Goal: Task Accomplishment & Management: Use online tool/utility

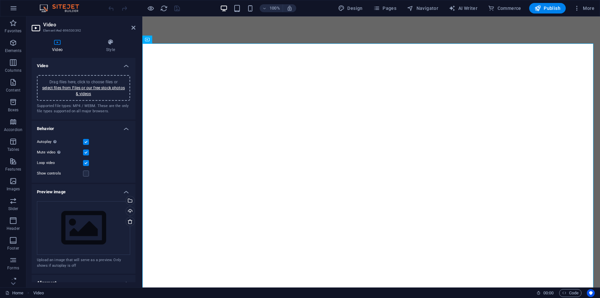
select select "%"
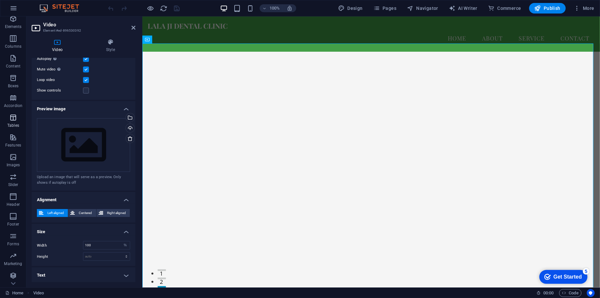
scroll to position [45, 0]
click at [11, 241] on p "Marketing" at bounding box center [13, 243] width 18 height 5
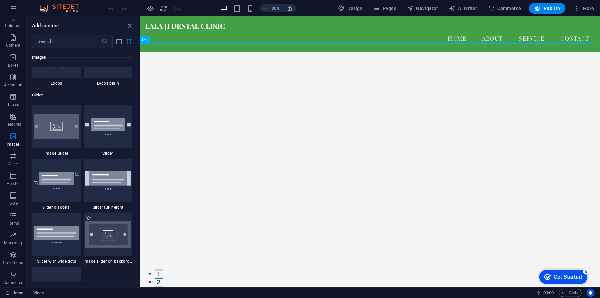
scroll to position [3743, 0]
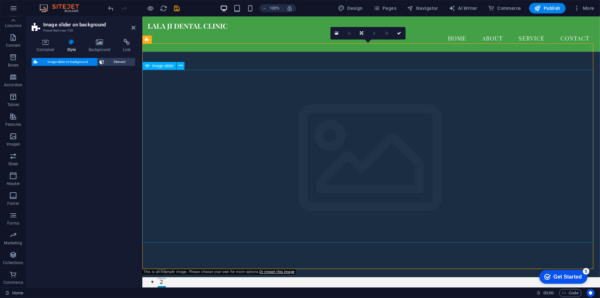
select select "rem"
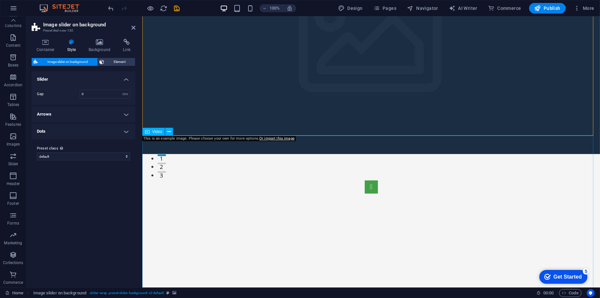
scroll to position [0, 0]
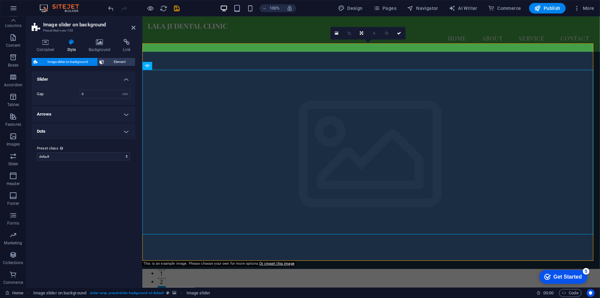
click at [123, 115] on h4 "Arrows" at bounding box center [84, 114] width 104 height 16
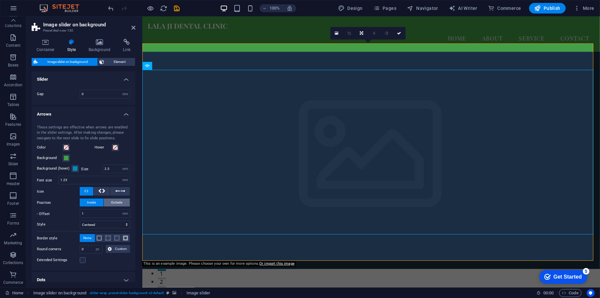
click at [118, 201] on span "Outside" at bounding box center [116, 203] width 11 height 8
click at [90, 202] on span "Inside" at bounding box center [91, 203] width 9 height 8
click at [115, 190] on icon at bounding box center [117, 191] width 5 height 8
click at [100, 192] on icon at bounding box center [99, 191] width 3 height 8
click at [86, 192] on span at bounding box center [86, 191] width 4 height 9
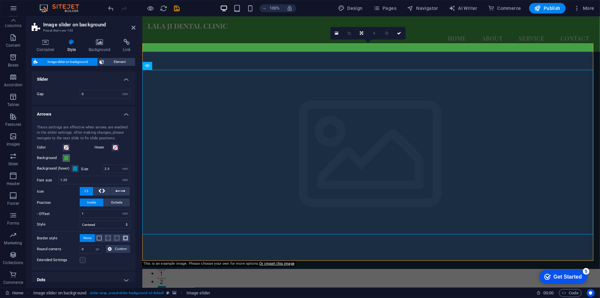
click at [66, 159] on span at bounding box center [66, 158] width 5 height 5
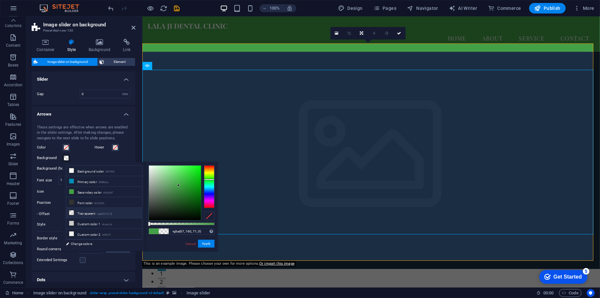
drag, startPoint x: 212, startPoint y: 223, endPoint x: 140, endPoint y: 219, distance: 72.6
click at [140, 219] on div "less Background color #f5f5f5 Primary color #008cba Secondary color #43a047 Fon…" at bounding box center [140, 206] width 155 height 89
click at [206, 243] on button "Apply" at bounding box center [206, 244] width 16 height 8
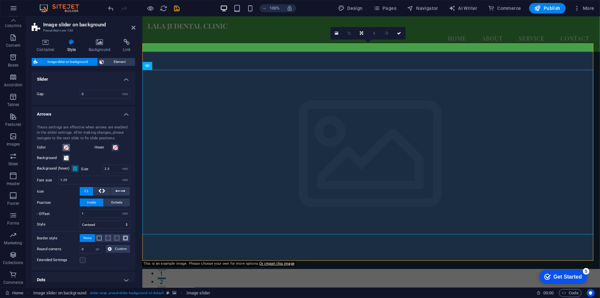
click at [65, 146] on span at bounding box center [66, 147] width 5 height 5
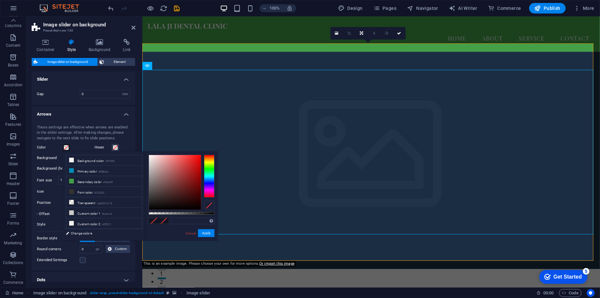
click at [51, 149] on label "Color" at bounding box center [50, 148] width 26 height 8
click at [63, 149] on button "Color" at bounding box center [66, 147] width 7 height 7
click at [99, 147] on label "Hover" at bounding box center [103, 148] width 17 height 8
click at [112, 147] on button "Hover" at bounding box center [115, 147] width 7 height 7
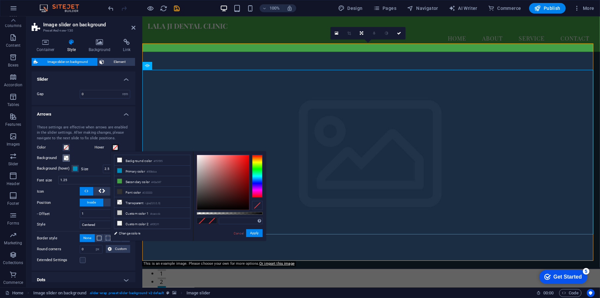
click at [64, 157] on span at bounding box center [66, 158] width 5 height 5
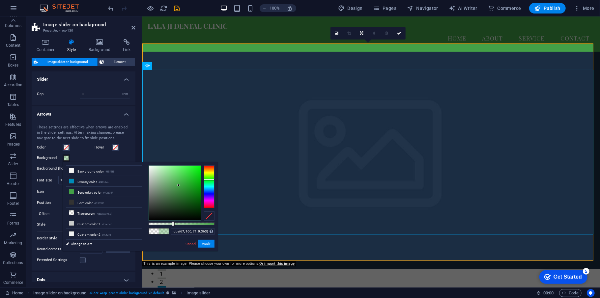
type input "rgba(67, 160, 71, 0.368)"
drag, startPoint x: 151, startPoint y: 223, endPoint x: 173, endPoint y: 225, distance: 22.2
click at [173, 225] on div at bounding box center [182, 224] width 66 height 3
click at [206, 245] on button "Apply" at bounding box center [206, 244] width 16 height 8
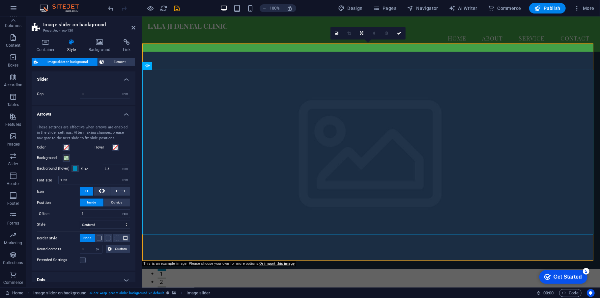
scroll to position [32, 0]
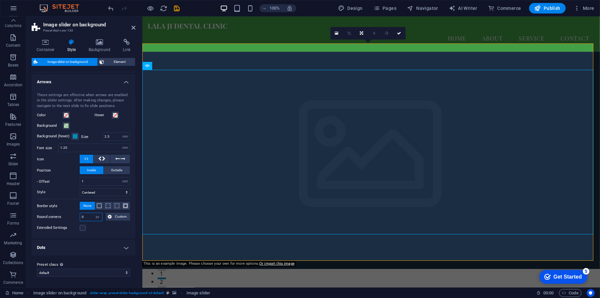
drag, startPoint x: 91, startPoint y: 217, endPoint x: 76, endPoint y: 218, distance: 15.2
click at [76, 218] on div "Round corners 0 px rem % vh vw Custom Custom" at bounding box center [83, 217] width 93 height 9
type input "10000"
click at [80, 228] on label at bounding box center [83, 228] width 6 height 6
click at [0, 0] on input "Extended Settings" at bounding box center [0, 0] width 0 height 0
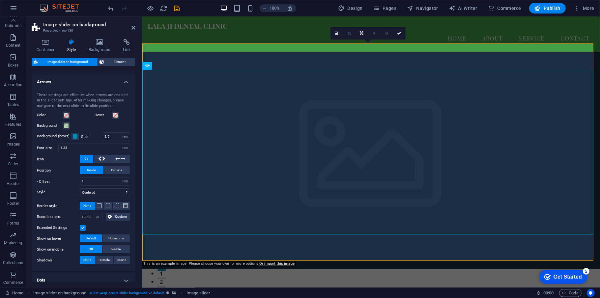
scroll to position [65, 0]
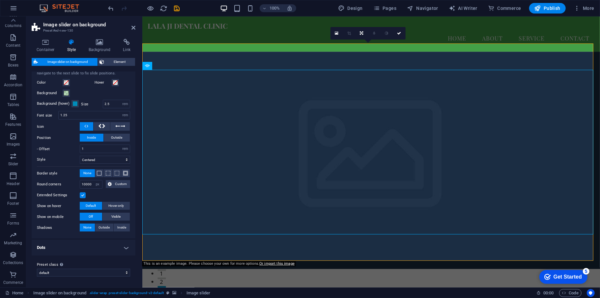
click at [123, 246] on h4 "Dots" at bounding box center [84, 248] width 104 height 16
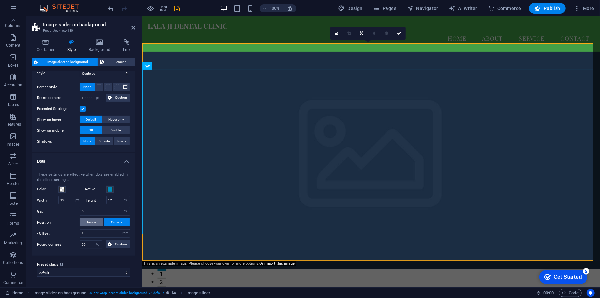
click at [87, 221] on span "Inside" at bounding box center [91, 223] width 9 height 8
click at [66, 273] on select "default Add preset class" at bounding box center [83, 273] width 93 height 8
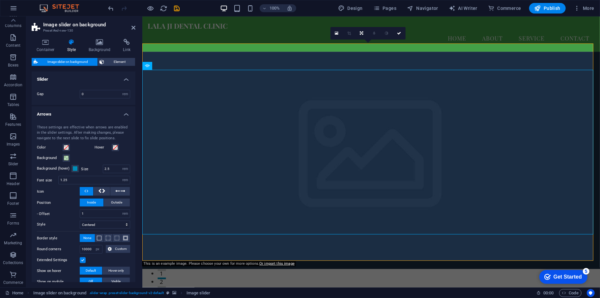
click at [123, 115] on h4 "Arrows" at bounding box center [84, 112] width 104 height 12
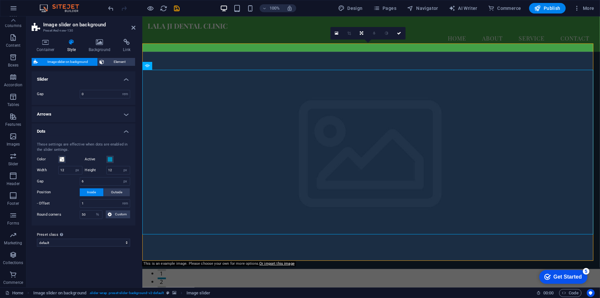
click at [123, 115] on h4 "Arrows" at bounding box center [84, 114] width 104 height 16
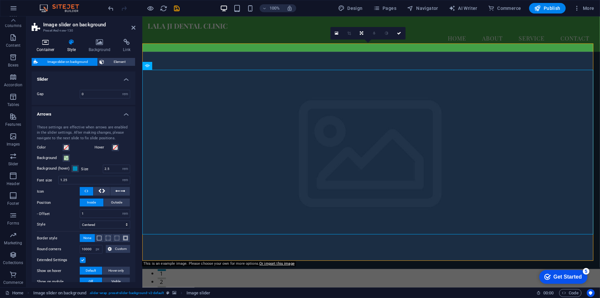
click at [47, 44] on icon at bounding box center [46, 42] width 28 height 7
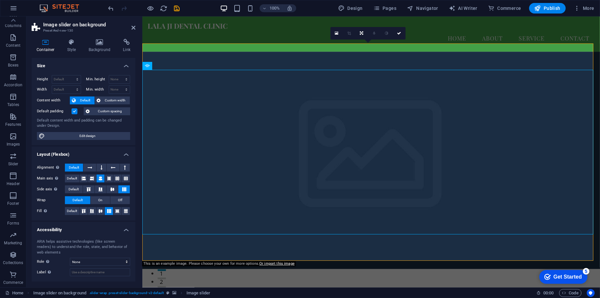
click at [76, 113] on label at bounding box center [75, 111] width 6 height 6
click at [0, 0] on input "Default padding" at bounding box center [0, 0] width 0 height 0
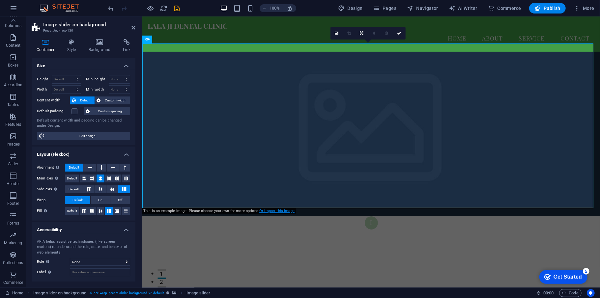
click at [266, 212] on link "Or import this image" at bounding box center [276, 211] width 35 height 4
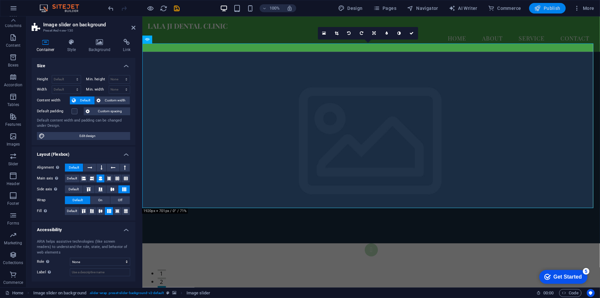
click at [548, 8] on span "Publish" at bounding box center [548, 8] width 26 height 7
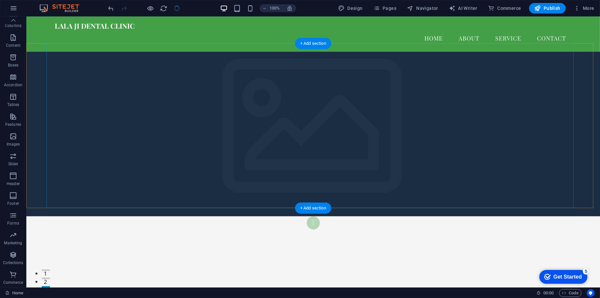
click at [38, 77] on figure at bounding box center [313, 133] width 574 height 165
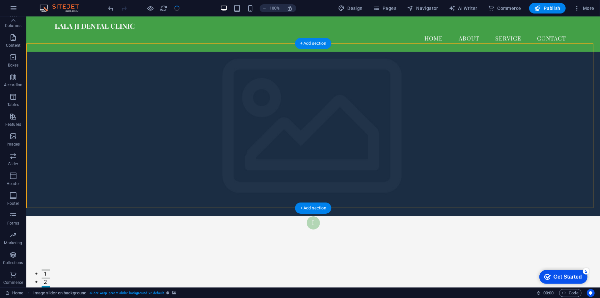
click at [38, 77] on figure at bounding box center [313, 133] width 574 height 165
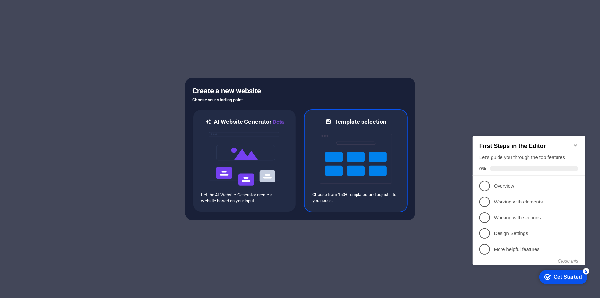
click at [346, 150] on img at bounding box center [356, 159] width 73 height 66
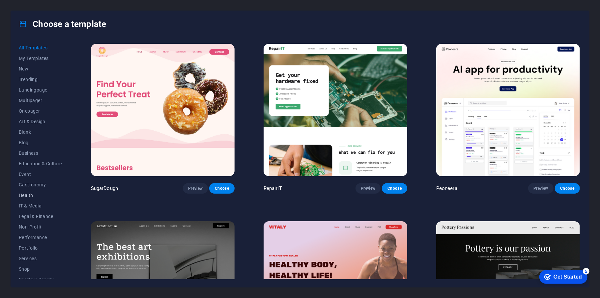
click at [26, 194] on span "Health" at bounding box center [40, 195] width 43 height 5
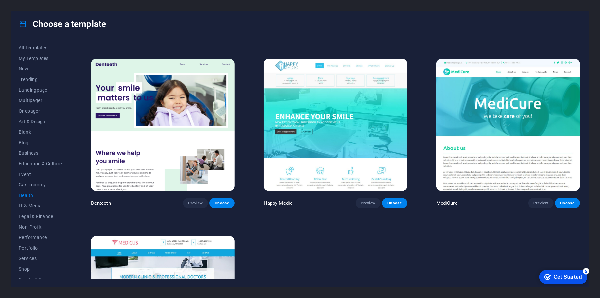
scroll to position [176, 0]
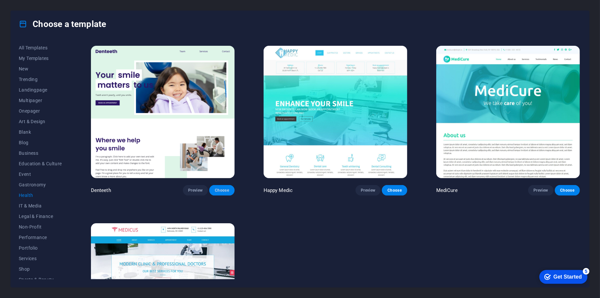
click at [221, 188] on span "Choose" at bounding box center [222, 190] width 15 height 5
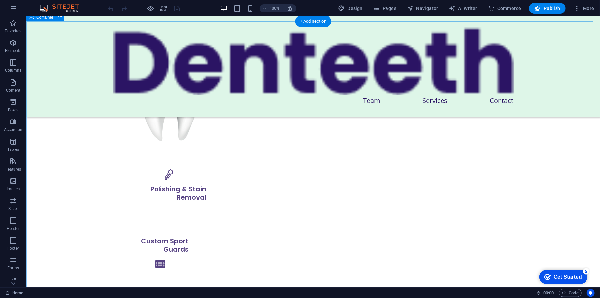
scroll to position [1374, 0]
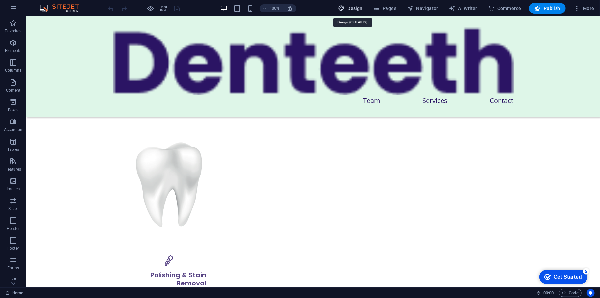
click at [351, 11] on span "Design" at bounding box center [350, 8] width 25 height 7
select select "px"
select select "400"
select select "px"
select select "rem"
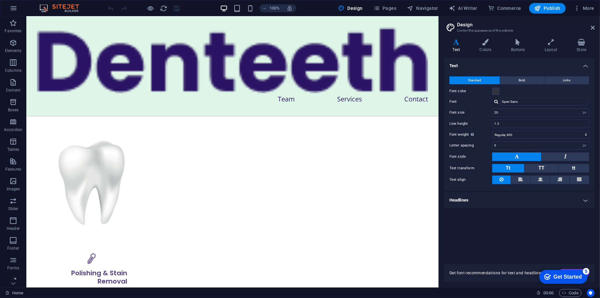
scroll to position [1410, 0]
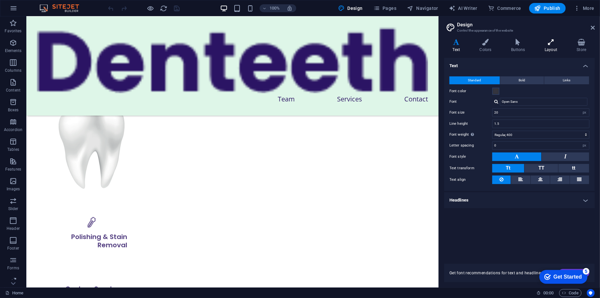
click at [548, 45] on icon at bounding box center [551, 42] width 29 height 7
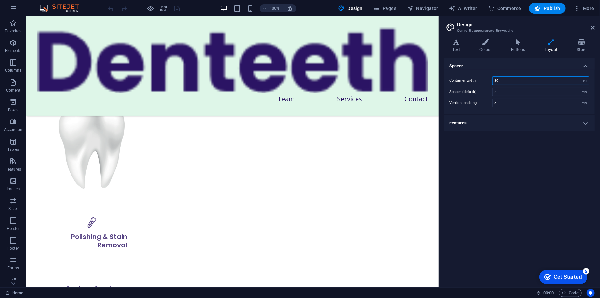
drag, startPoint x: 502, startPoint y: 79, endPoint x: 488, endPoint y: 79, distance: 14.2
click at [488, 79] on div "Container width 80 rem px" at bounding box center [520, 80] width 140 height 9
type input "90"
drag, startPoint x: 500, startPoint y: 102, endPoint x: 492, endPoint y: 102, distance: 7.9
click at [492, 102] on div "5 rem" at bounding box center [540, 103] width 97 height 9
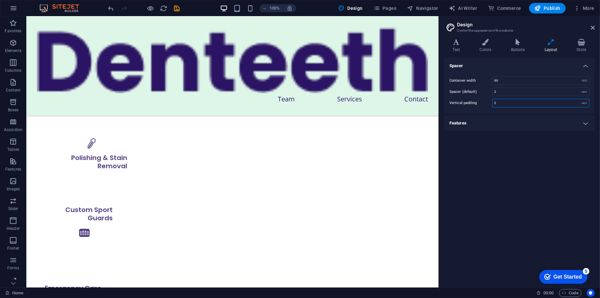
type input "2"
click at [552, 120] on h4 "Features" at bounding box center [519, 123] width 151 height 16
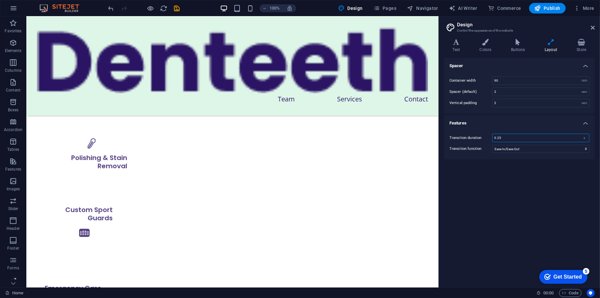
drag, startPoint x: 498, startPoint y: 138, endPoint x: 503, endPoint y: 138, distance: 4.7
click at [503, 138] on input "0.25" at bounding box center [541, 138] width 97 height 8
click at [505, 138] on input "0.3" at bounding box center [541, 138] width 97 height 8
type input "0.3"
click at [512, 154] on div "Transition duration 0.3 s Transition function Ease Ease In Ease Out Ease In/Eas…" at bounding box center [519, 143] width 153 height 32
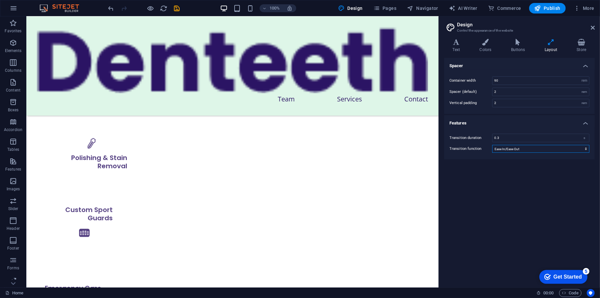
click at [512, 150] on select "Ease Ease In Ease Out Ease In/Ease Out Linear" at bounding box center [540, 149] width 97 height 8
select select "linear"
click at [492, 146] on select "Ease Ease In Ease Out Ease In/Ease Out Linear" at bounding box center [540, 149] width 97 height 8
click at [177, 8] on icon "save" at bounding box center [177, 9] width 8 height 8
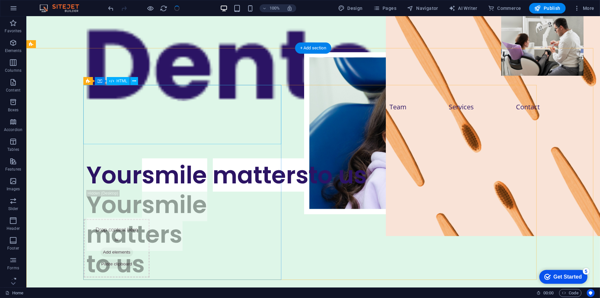
scroll to position [0, 0]
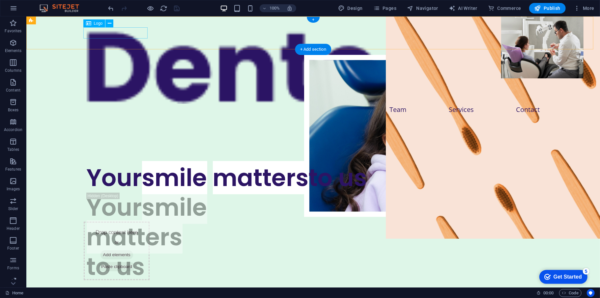
click at [120, 34] on div at bounding box center [313, 65] width 454 height 77
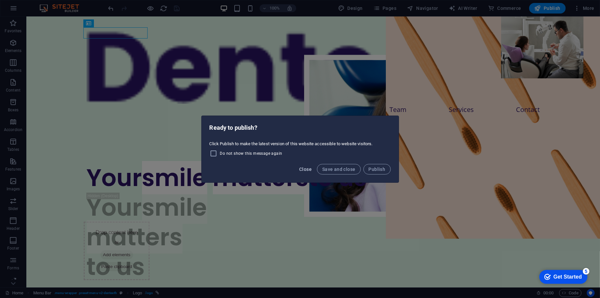
click at [308, 168] on span "Close" at bounding box center [305, 169] width 13 height 5
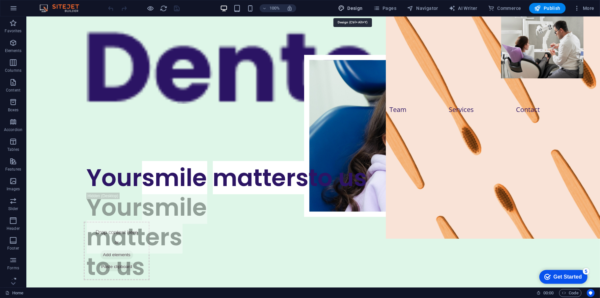
click at [354, 10] on span "Design" at bounding box center [350, 8] width 25 height 7
select select "px"
select select "400"
select select "px"
select select "rem"
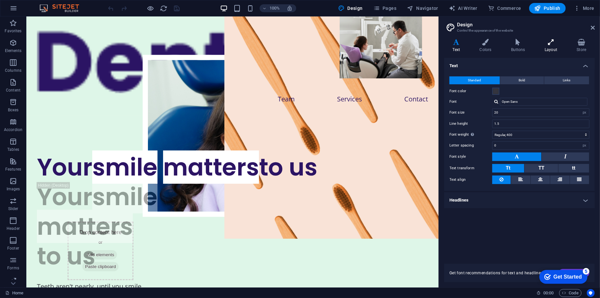
click at [551, 47] on h4 "Layout" at bounding box center [553, 46] width 32 height 14
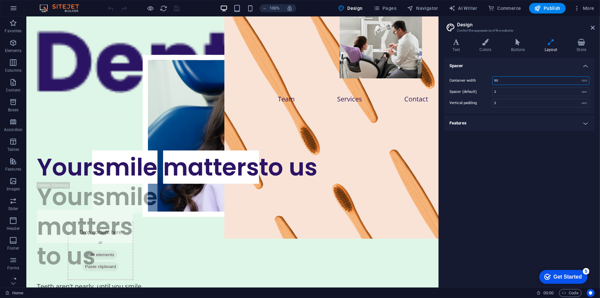
drag, startPoint x: 502, startPoint y: 79, endPoint x: 487, endPoint y: 82, distance: 15.1
click at [487, 82] on div "Container width 90 rem px" at bounding box center [520, 80] width 140 height 9
type input "99"
click at [594, 27] on icon at bounding box center [593, 27] width 4 height 5
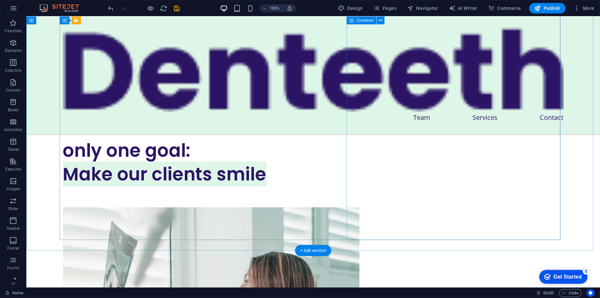
scroll to position [615, 0]
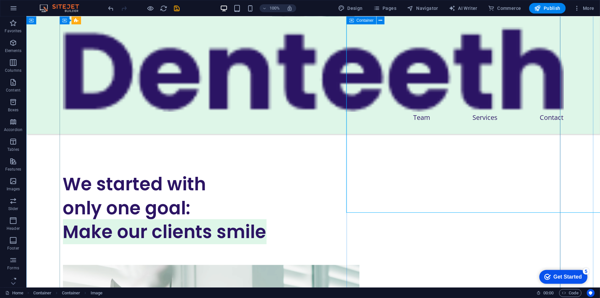
scroll to position [483, 0]
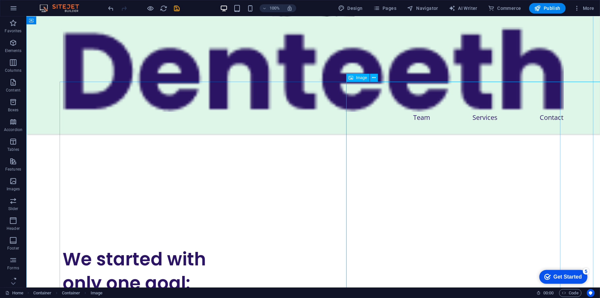
drag, startPoint x: 576, startPoint y: 113, endPoint x: 491, endPoint y: 101, distance: 86.2
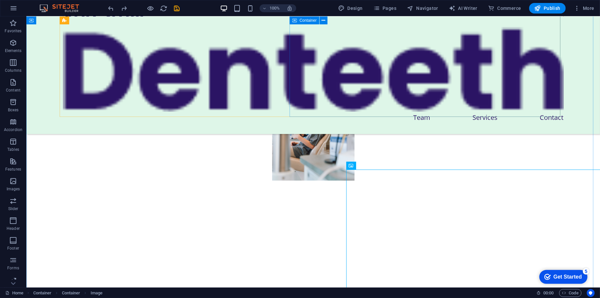
scroll to position [524, 0]
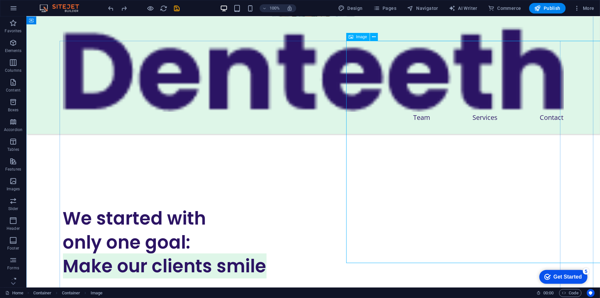
select select "px"
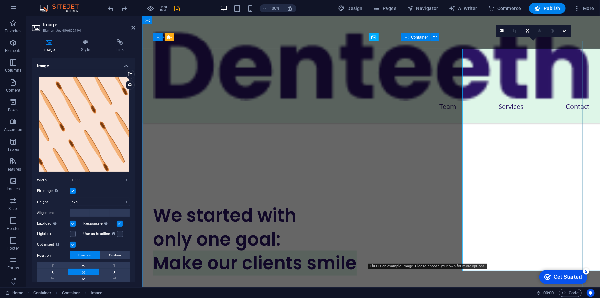
scroll to position [516, 0]
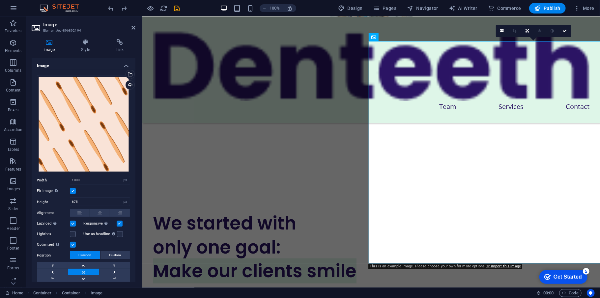
click at [71, 189] on label at bounding box center [73, 191] width 6 height 6
click at [0, 0] on input "Fit image Automatically fit image to a fixed width and height" at bounding box center [0, 0] width 0 height 0
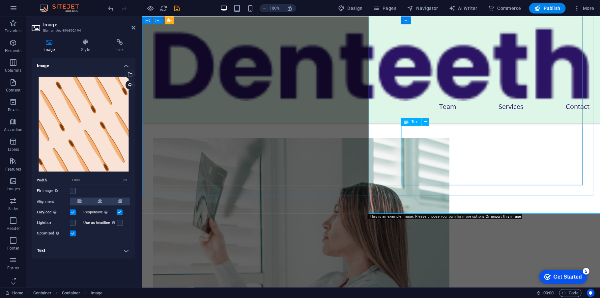
scroll to position [692, 0]
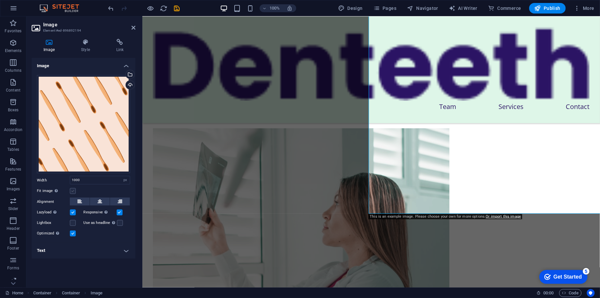
click at [73, 190] on label at bounding box center [73, 191] width 6 height 6
click at [0, 0] on input "Fit image Automatically fit image to a fixed width and height" at bounding box center [0, 0] width 0 height 0
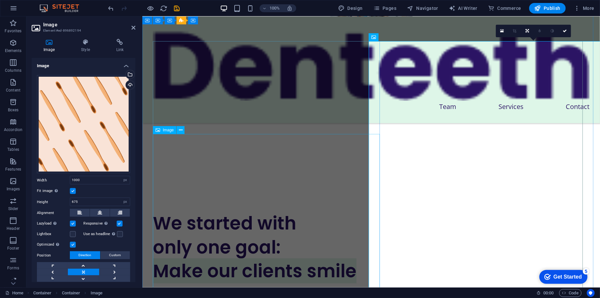
scroll to position [472, 0]
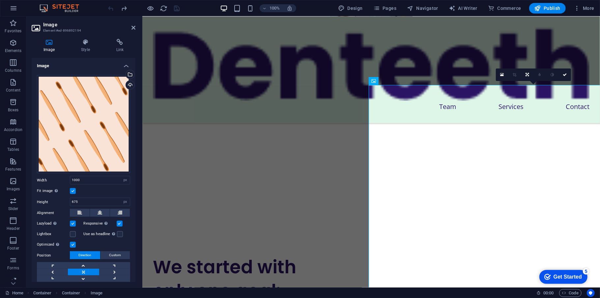
click at [131, 28] on header "Image Element #ed-896892194" at bounding box center [84, 24] width 104 height 17
click at [132, 28] on icon at bounding box center [134, 27] width 4 height 5
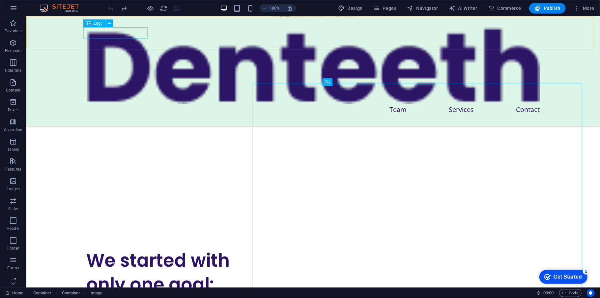
scroll to position [474, 0]
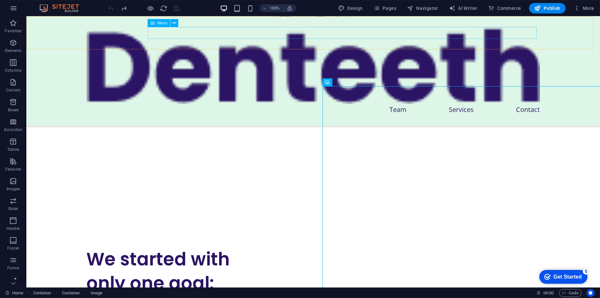
click at [278, 104] on nav "Team Services Contact" at bounding box center [313, 110] width 454 height 12
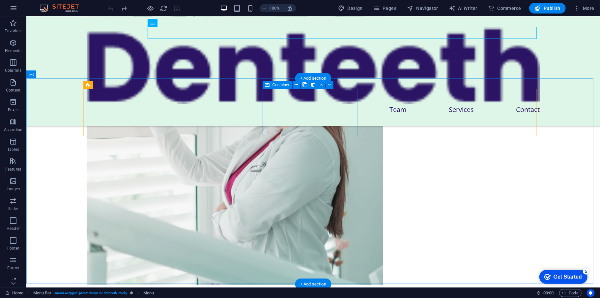
scroll to position [737, 0]
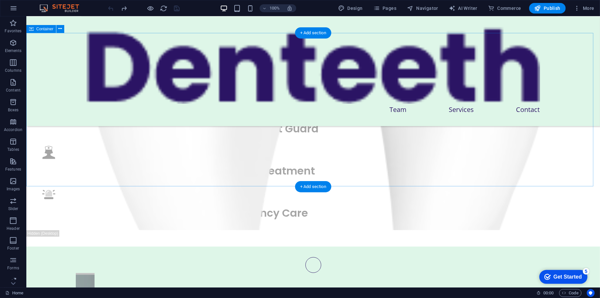
scroll to position [2097, 0]
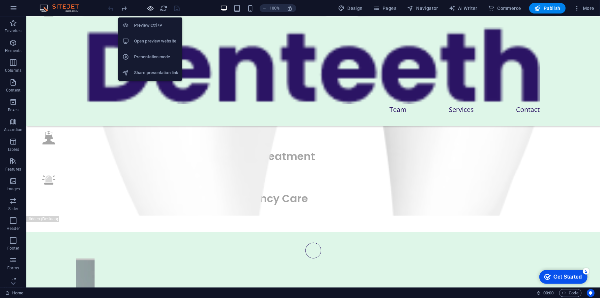
click at [150, 10] on icon "button" at bounding box center [151, 9] width 8 height 8
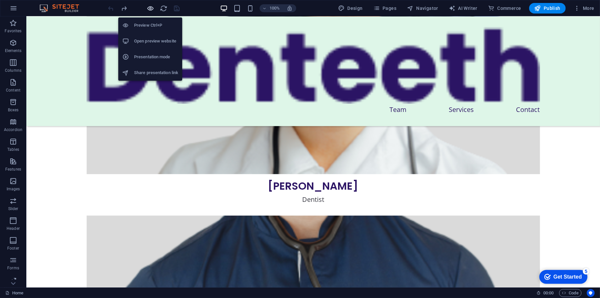
scroll to position [1809, 0]
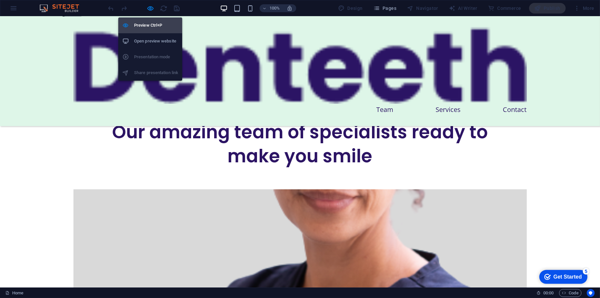
click at [151, 24] on h6 "Preview Ctrl+P" at bounding box center [156, 25] width 44 height 8
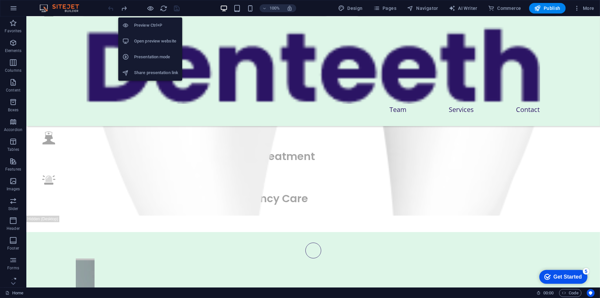
click at [151, 24] on h6 "Preview Ctrl+P" at bounding box center [156, 25] width 44 height 8
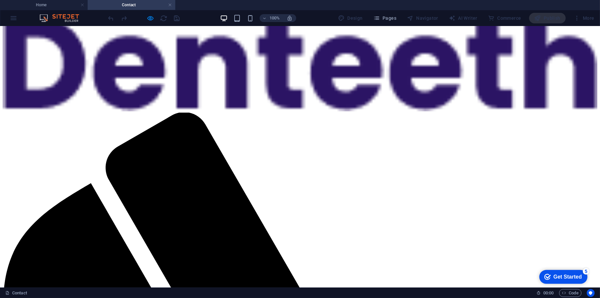
scroll to position [0, 0]
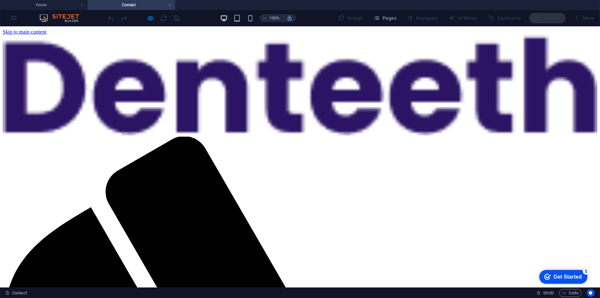
click at [115, 41] on div at bounding box center [300, 86] width 595 height 102
click at [117, 41] on div at bounding box center [300, 86] width 595 height 102
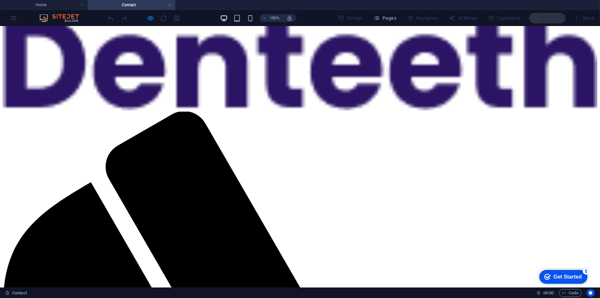
scroll to position [264, 0]
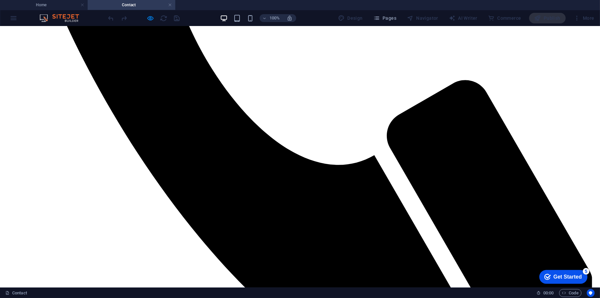
scroll to position [551, 0]
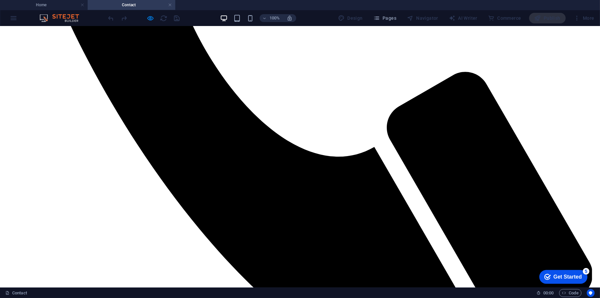
drag, startPoint x: 438, startPoint y: 183, endPoint x: 421, endPoint y: 177, distance: 18.7
click at [38, 8] on h4 "Home" at bounding box center [44, 4] width 88 height 7
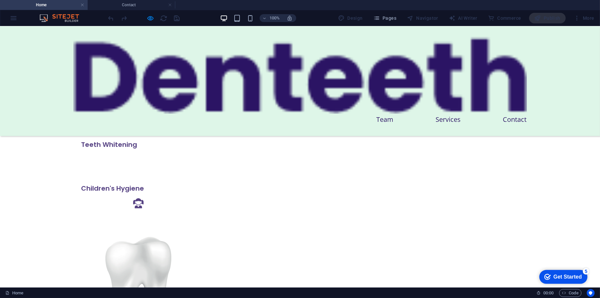
scroll to position [972, 0]
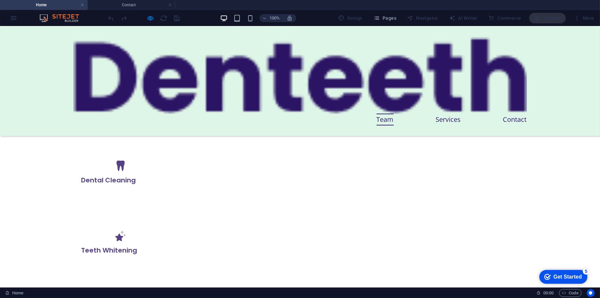
click at [384, 113] on link "Team" at bounding box center [385, 119] width 17 height 12
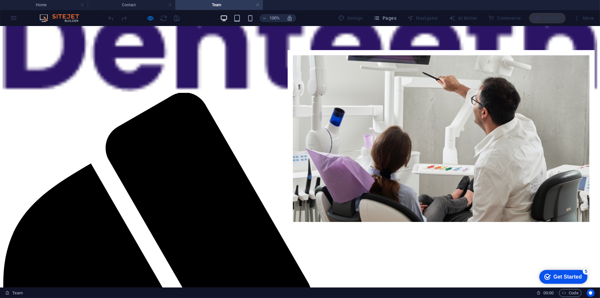
scroll to position [0, 0]
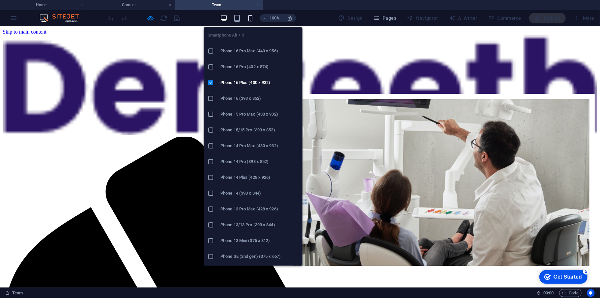
click at [251, 21] on icon "button" at bounding box center [251, 19] width 8 height 8
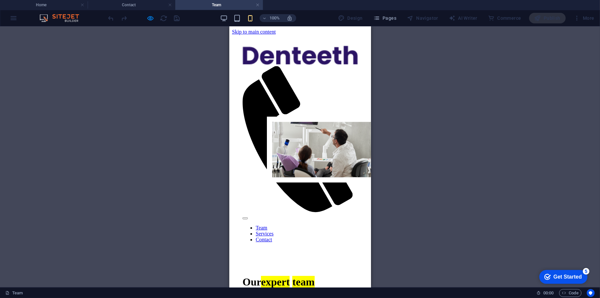
click at [352, 214] on div at bounding box center [299, 217] width 115 height 6
click at [48, 4] on h4 "Home" at bounding box center [44, 4] width 88 height 7
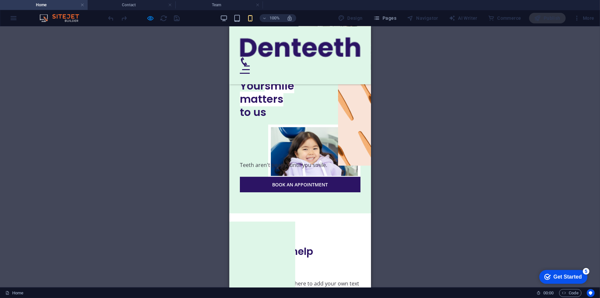
scroll to position [972, 0]
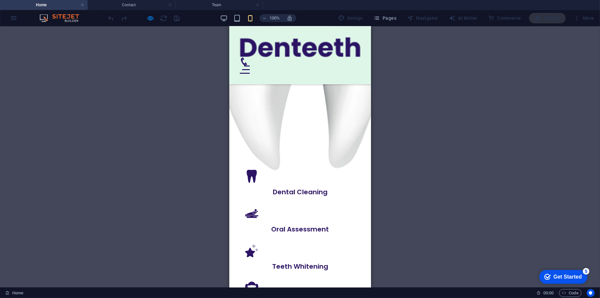
click at [275, 42] on img at bounding box center [300, 47] width 121 height 20
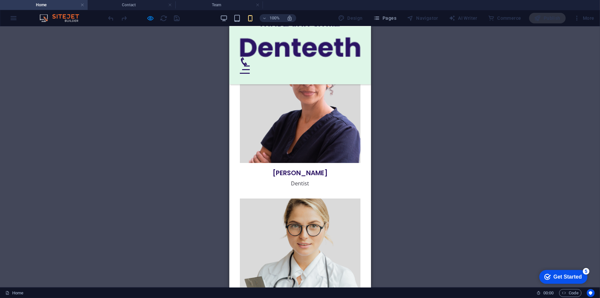
scroll to position [2065, 0]
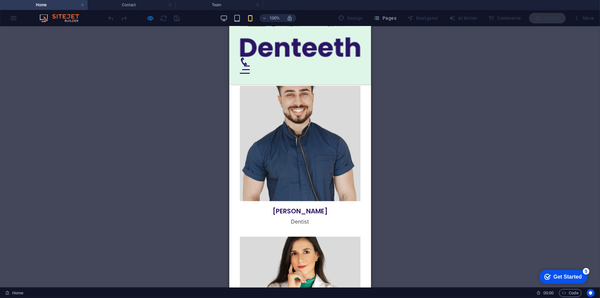
type input "[PERSON_NAME]"
type input "32335r2434"
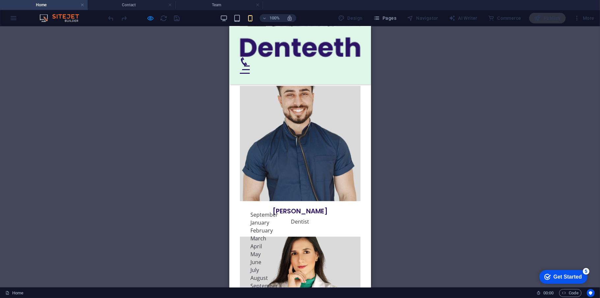
type input "[DATE]"
type input "05:00 am"
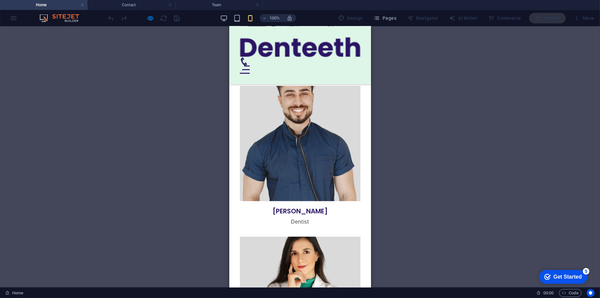
checkbox input "true"
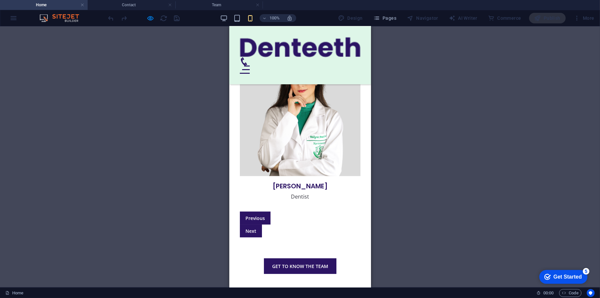
type input "A3DX89"
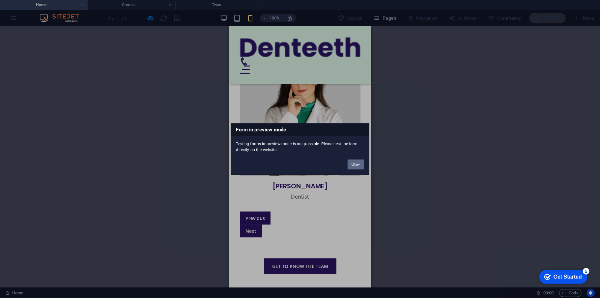
click at [352, 163] on button "Okay" at bounding box center [356, 165] width 16 height 10
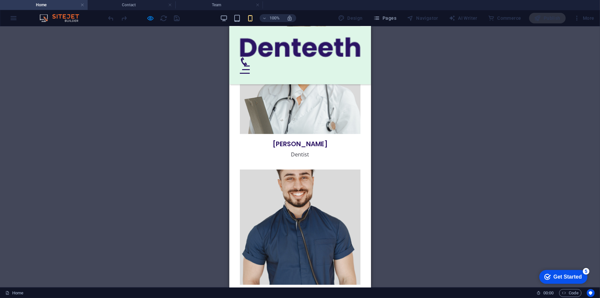
scroll to position [1978, 0]
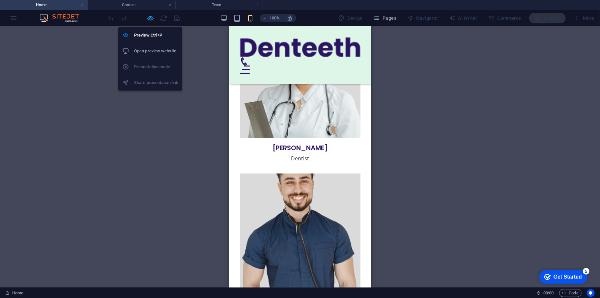
click at [148, 18] on icon "button" at bounding box center [151, 19] width 8 height 8
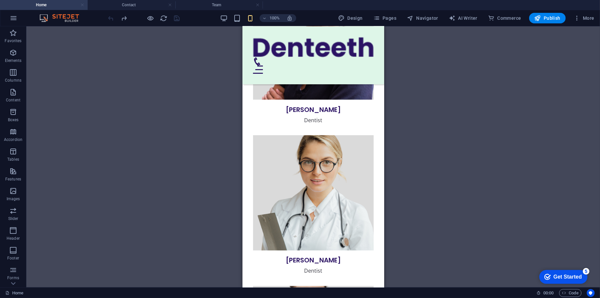
click at [82, 4] on link at bounding box center [82, 5] width 4 height 6
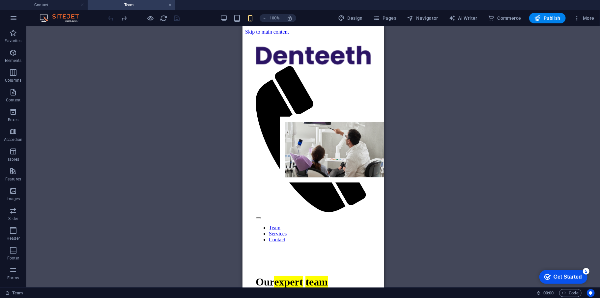
click at [172, 3] on h4 "Team" at bounding box center [132, 4] width 88 height 7
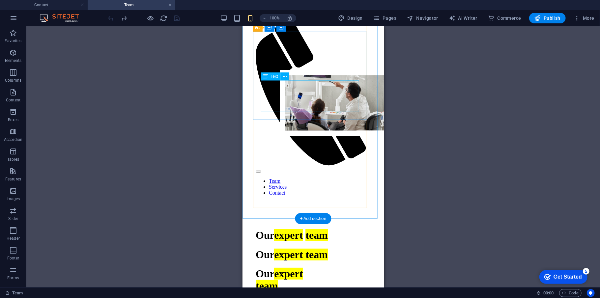
scroll to position [44, 0]
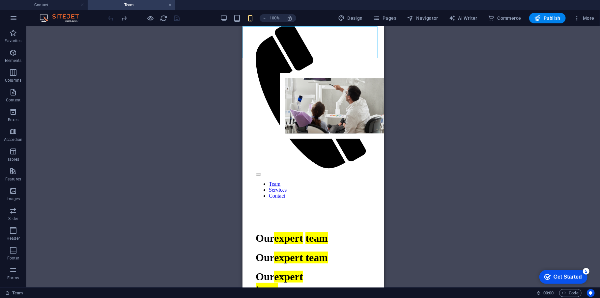
click at [361, 170] on div at bounding box center [312, 173] width 115 height 6
click at [365, 181] on nav "Team Services Contact" at bounding box center [312, 190] width 115 height 18
click at [362, 170] on div at bounding box center [312, 173] width 115 height 6
click at [284, 22] on div at bounding box center [312, 11] width 115 height 21
click at [282, 22] on div at bounding box center [312, 11] width 115 height 21
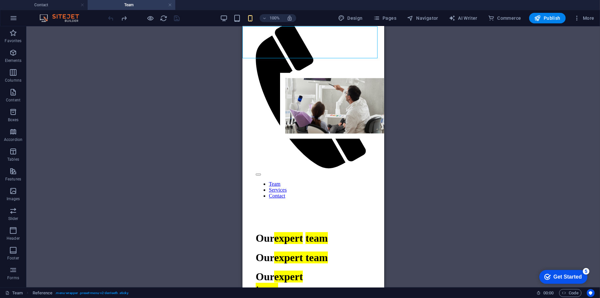
click at [282, 22] on div at bounding box center [312, 11] width 115 height 21
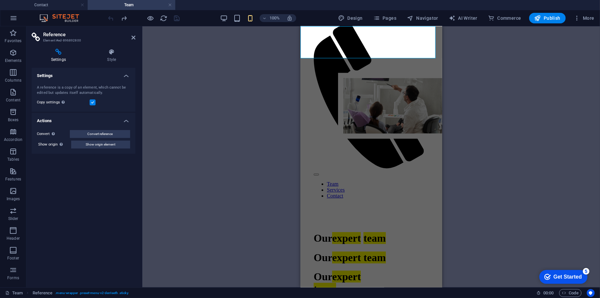
click at [338, 22] on div at bounding box center [370, 11] width 115 height 21
click at [337, 22] on div at bounding box center [370, 11] width 115 height 21
click at [107, 56] on h4 "Style" at bounding box center [111, 56] width 47 height 14
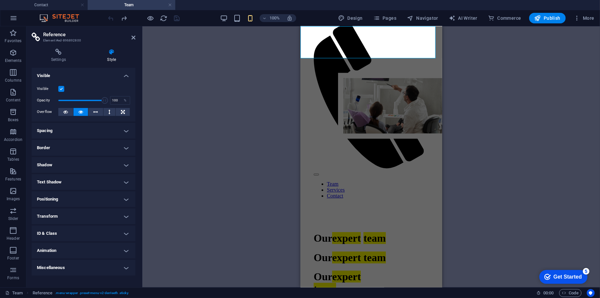
click at [107, 56] on h4 "Style" at bounding box center [111, 56] width 47 height 14
click at [133, 38] on icon at bounding box center [134, 37] width 4 height 5
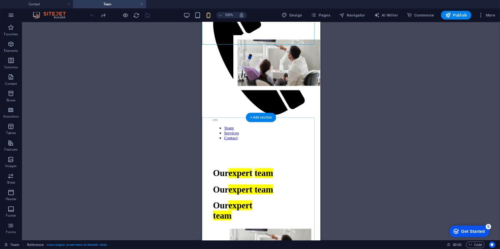
scroll to position [0, 0]
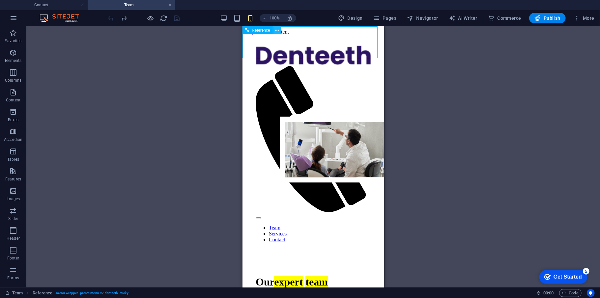
click at [275, 32] on icon at bounding box center [277, 30] width 4 height 7
click at [208, 124] on div "H2 Container Banner Unequal Columns HTML Unequal Columns Unequal Columns Contai…" at bounding box center [313, 156] width 574 height 261
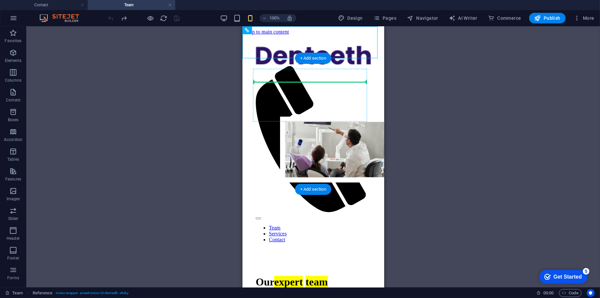
drag, startPoint x: 502, startPoint y: 57, endPoint x: 265, endPoint y: 79, distance: 238.1
click at [283, 45] on div at bounding box center [312, 55] width 115 height 21
click at [299, 35] on div "Team Services Contact" at bounding box center [313, 147] width 136 height 224
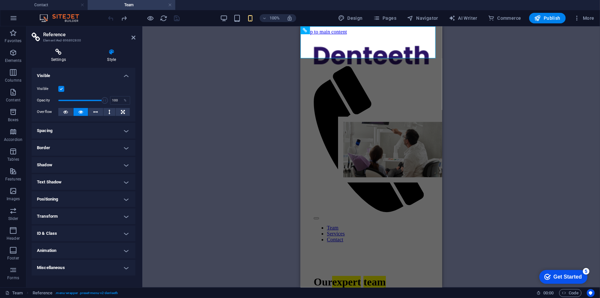
click at [65, 53] on icon at bounding box center [59, 52] width 54 height 7
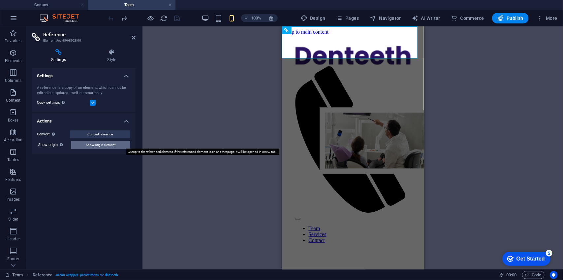
click at [103, 144] on span "Show origin element" at bounding box center [101, 145] width 30 height 8
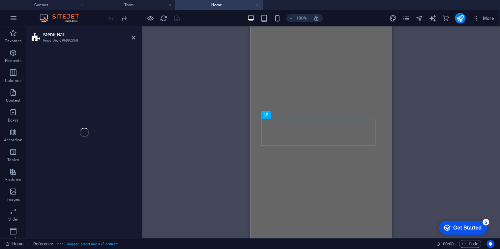
select select "header"
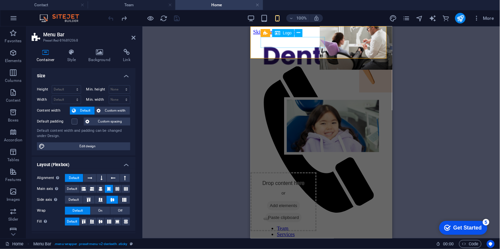
click at [293, 45] on div at bounding box center [320, 55] width 115 height 21
select select "%"
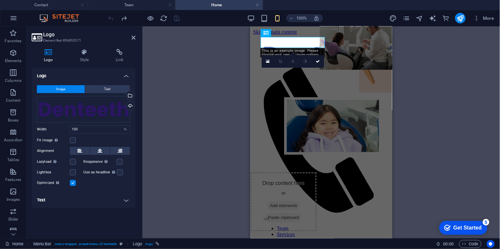
click at [117, 198] on h4 "Text" at bounding box center [84, 200] width 104 height 16
click at [115, 198] on h4 "Text" at bounding box center [84, 198] width 104 height 12
click at [103, 91] on button "Text" at bounding box center [107, 89] width 45 height 8
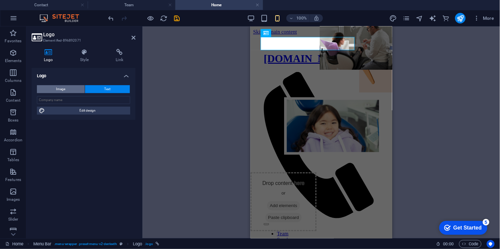
click at [68, 87] on button "Image" at bounding box center [61, 89] width 48 height 8
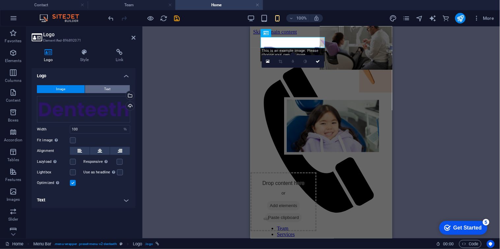
click at [96, 88] on button "Text" at bounding box center [107, 89] width 45 height 8
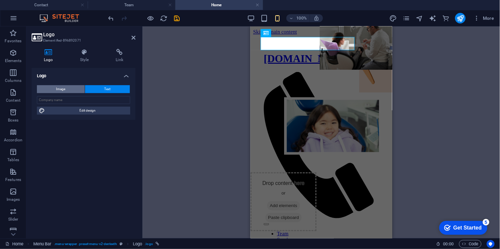
click at [65, 91] on button "Image" at bounding box center [61, 89] width 48 height 8
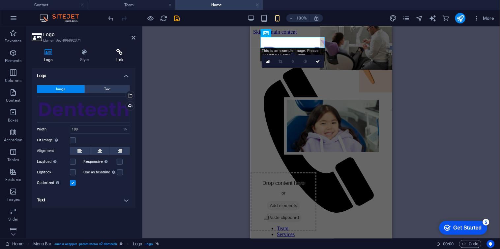
click at [113, 56] on h4 "Link" at bounding box center [120, 56] width 32 height 14
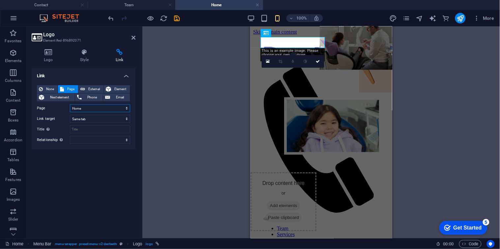
click at [86, 109] on select "Home Team Services Contact Legal Notice Privacy test Testing" at bounding box center [100, 108] width 60 height 8
click at [70, 104] on select "Home Team Services Contact Legal Notice Privacy test Testing" at bounding box center [100, 108] width 60 height 8
click at [131, 38] on header "Logo Element #ed-896892071" at bounding box center [84, 34] width 104 height 17
click at [133, 34] on h2 "Logo" at bounding box center [89, 35] width 92 height 6
click at [133, 37] on icon at bounding box center [134, 37] width 4 height 5
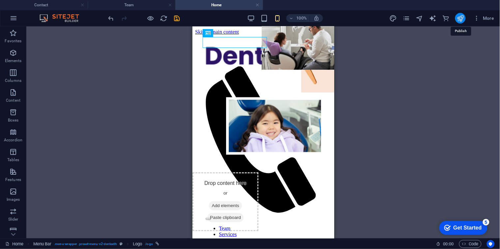
click at [462, 17] on icon "publish" at bounding box center [461, 19] width 8 height 8
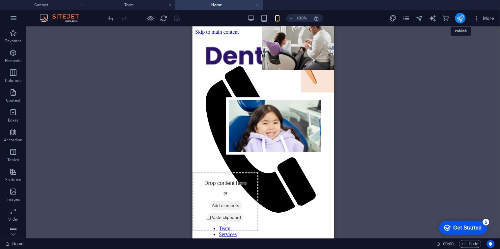
click at [462, 17] on icon "publish" at bounding box center [461, 19] width 8 height 8
click at [457, 19] on icon "publish" at bounding box center [461, 19] width 8 height 8
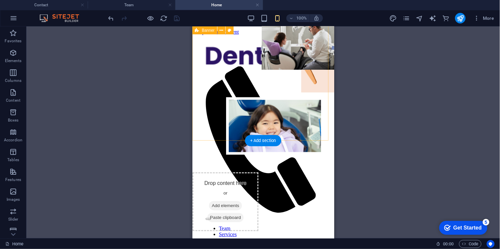
scroll to position [220, 0]
